Goal: Complete application form

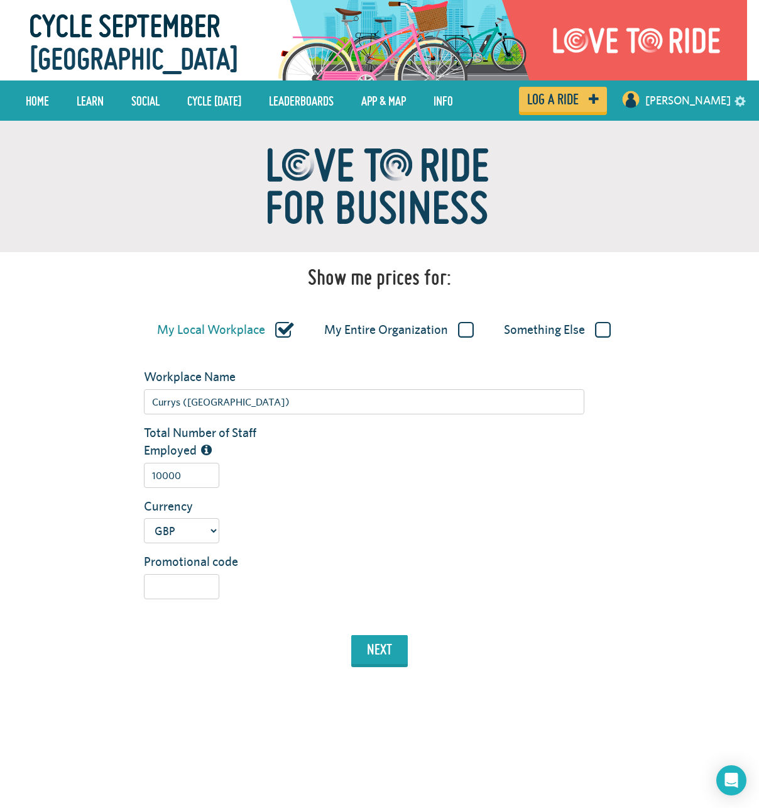
click at [474, 334] on div "My Entire Organization" at bounding box center [395, 328] width 162 height 28
click at [466, 331] on label "My Entire Organization" at bounding box center [399, 330] width 150 height 16
click at [0, 0] on input "My Entire Organization" at bounding box center [0, 0] width 0 height 0
click at [228, 391] on input "Organization Name" at bounding box center [364, 401] width 441 height 25
type input "Currys"
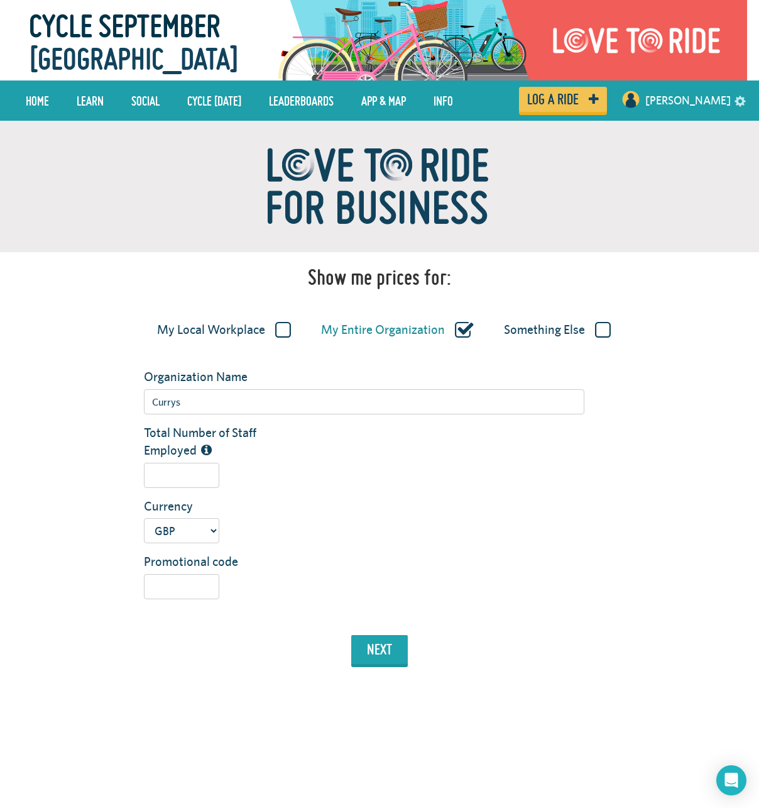
drag, startPoint x: 231, startPoint y: 470, endPoint x: 182, endPoint y: 464, distance: 49.4
click at [224, 470] on div at bounding box center [363, 475] width 459 height 25
click at [177, 463] on input "Total Number of Staff Employed" at bounding box center [181, 475] width 75 height 25
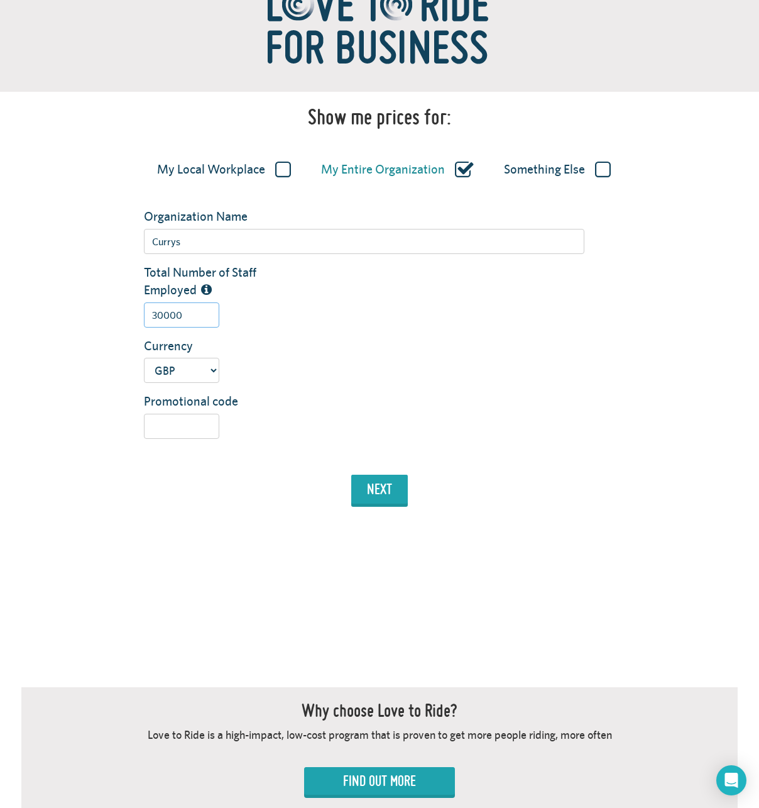
scroll to position [335, 0]
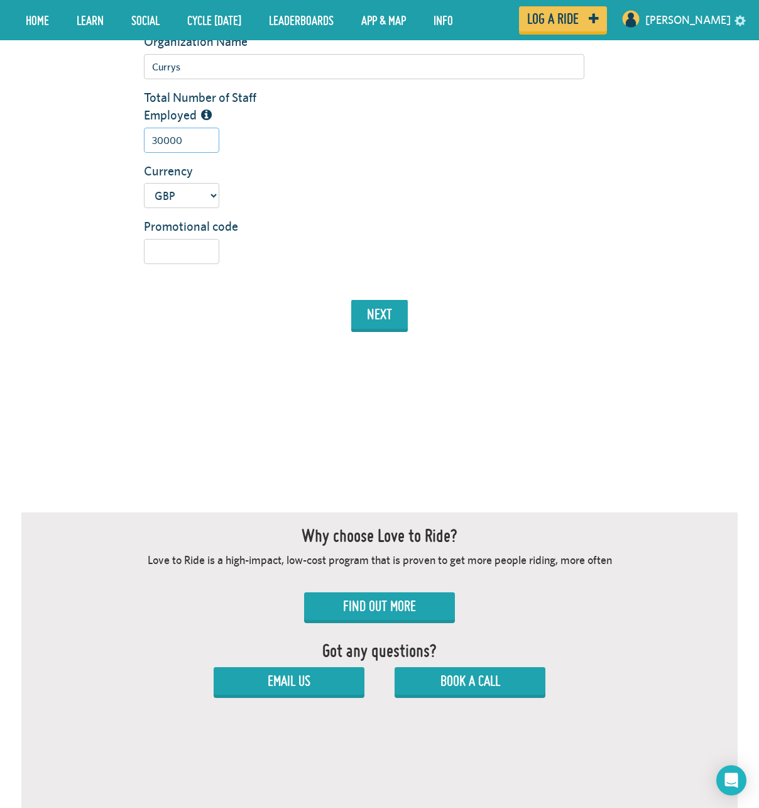
type input "30000"
click at [378, 333] on div "next" at bounding box center [379, 318] width 735 height 36
click at [387, 321] on button "next" at bounding box center [379, 314] width 57 height 29
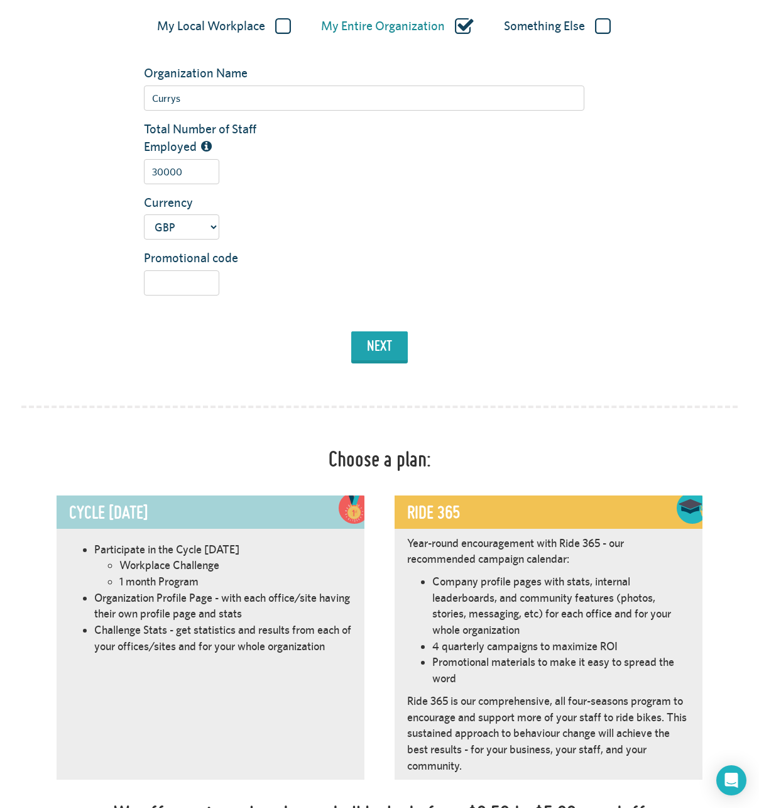
scroll to position [0, 0]
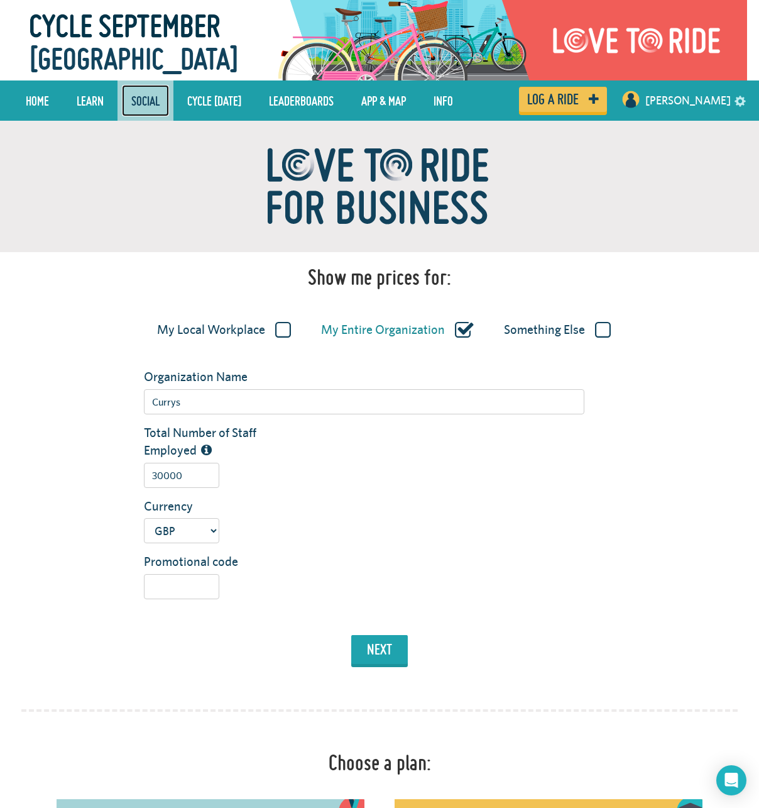
click at [132, 94] on link "Social" at bounding box center [145, 100] width 47 height 31
